Goal: Task Accomplishment & Management: Manage account settings

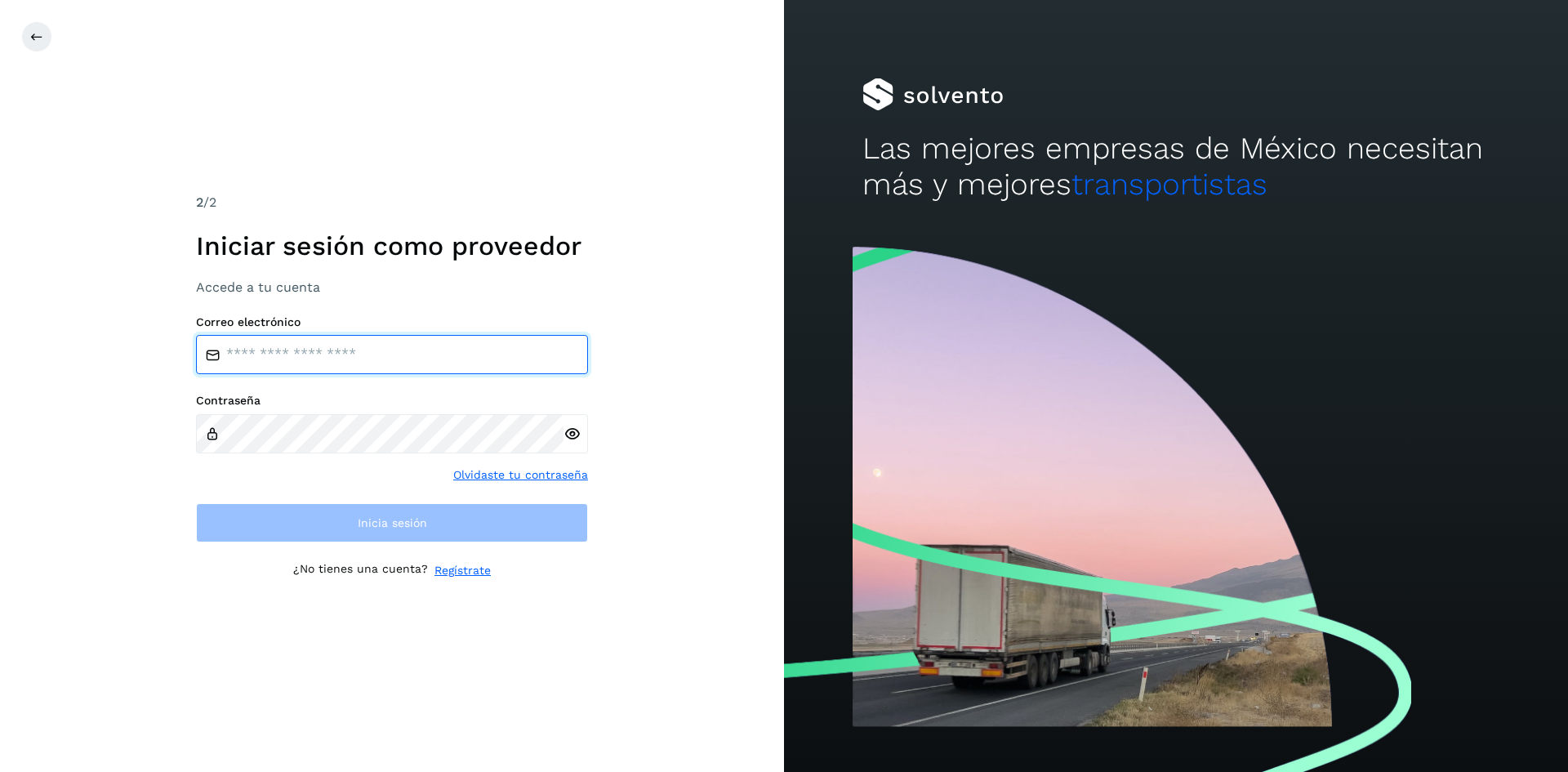
type input "**********"
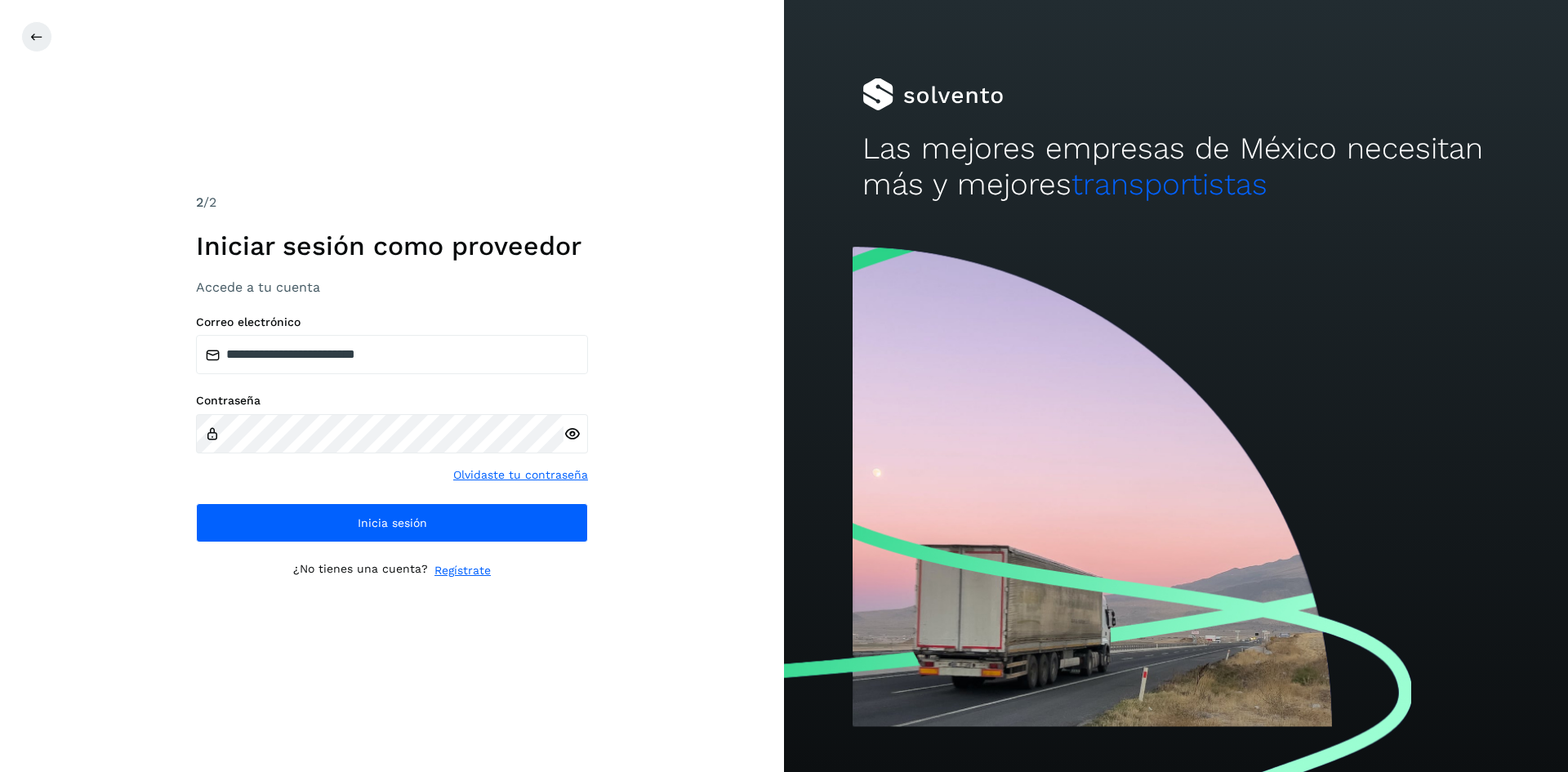
click at [628, 585] on div "**********" at bounding box center [392, 386] width 784 height 772
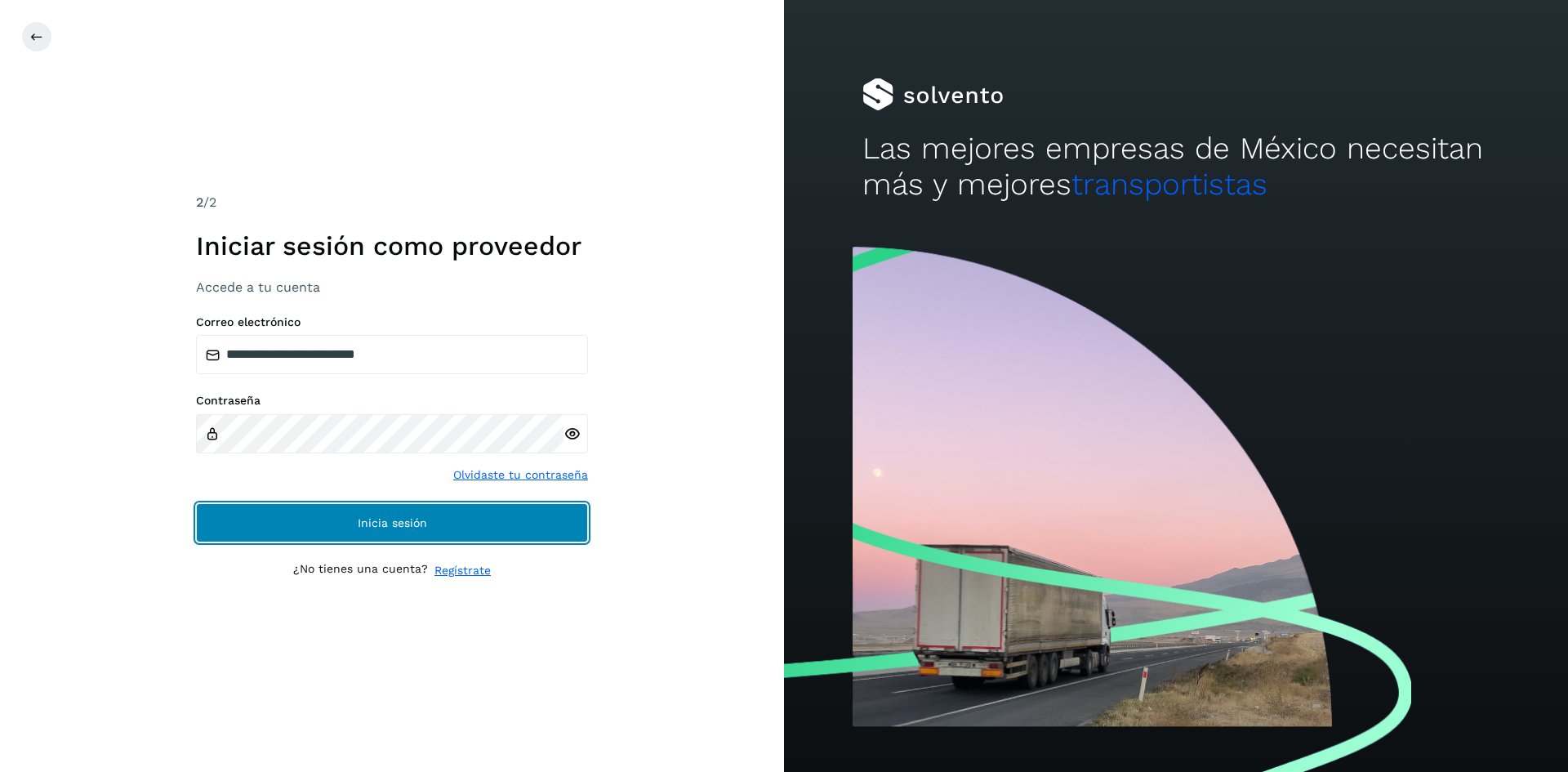
click at [531, 535] on button "Inicia sesión" at bounding box center [392, 523] width 392 height 40
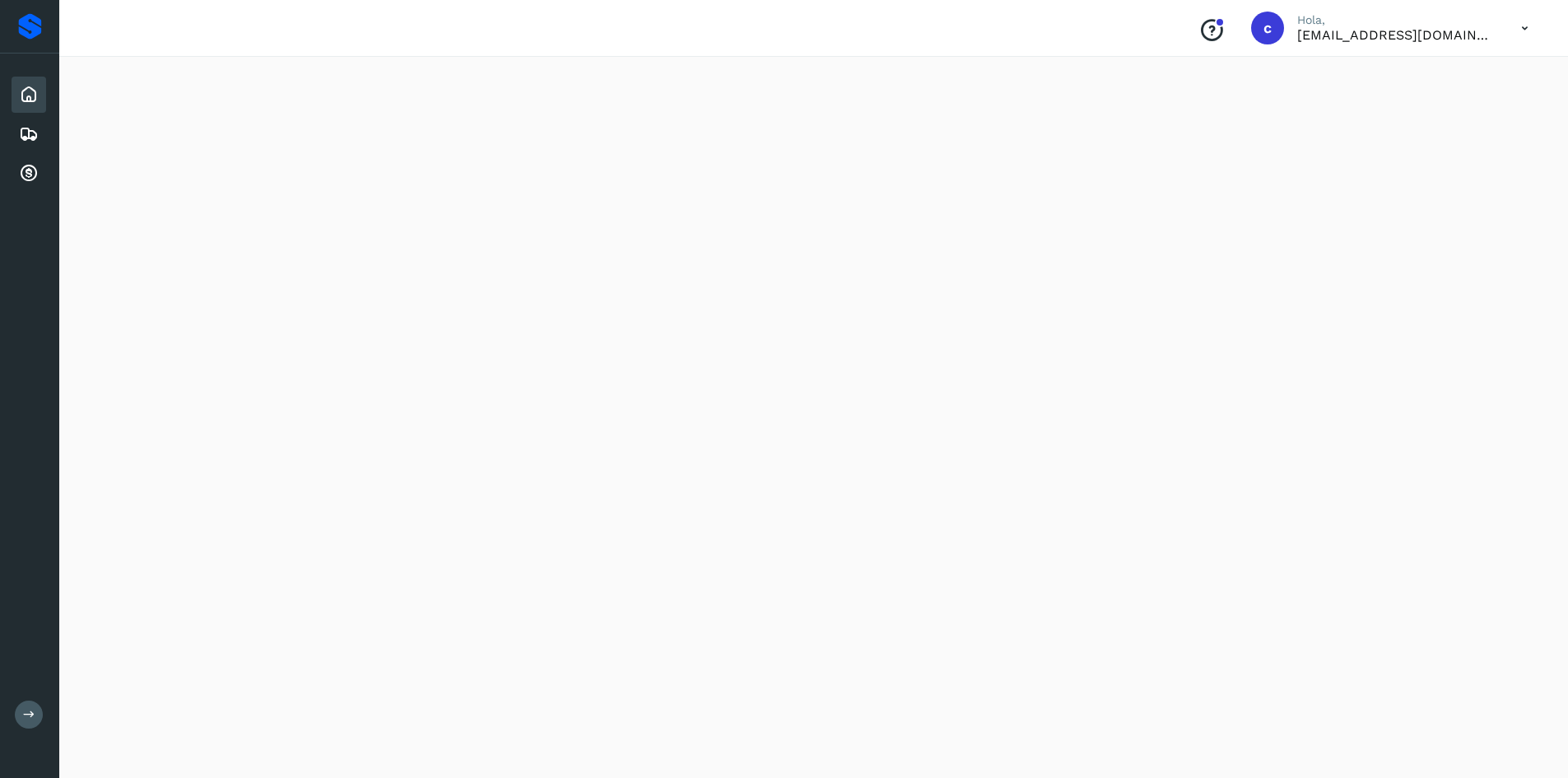
scroll to position [1235, 0]
